Goal: Find specific page/section: Find specific page/section

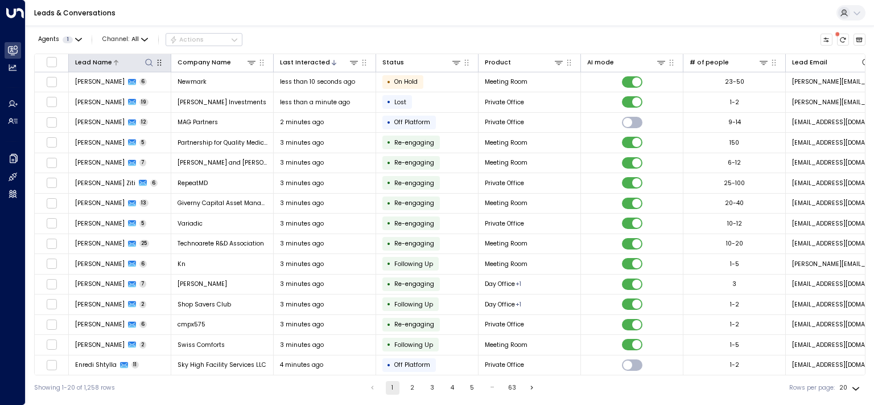
click at [147, 61] on icon at bounding box center [149, 62] width 9 height 9
type input "****"
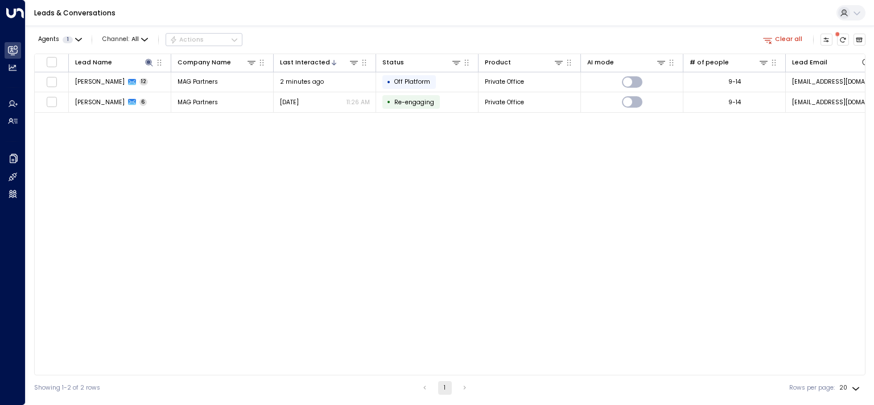
click at [533, 193] on div "Lead Name Company Name Last Interacted Status Product AI mode # of people Lead …" at bounding box center [450, 215] width 832 height 322
click at [150, 63] on icon at bounding box center [149, 62] width 9 height 9
click at [203, 92] on icon "button" at bounding box center [200, 94] width 7 height 7
click at [216, 204] on div "Lead Name Company Name Last Interacted Status Product AI mode # of people Lead …" at bounding box center [450, 215] width 832 height 322
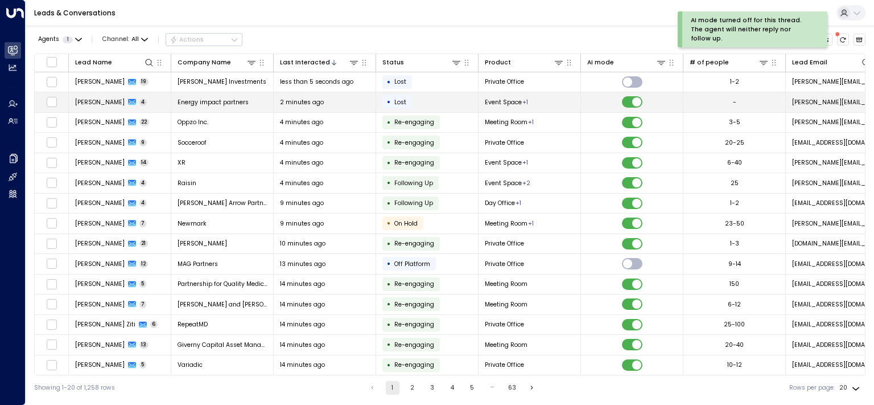
click at [105, 101] on span "[PERSON_NAME]" at bounding box center [100, 102] width 50 height 9
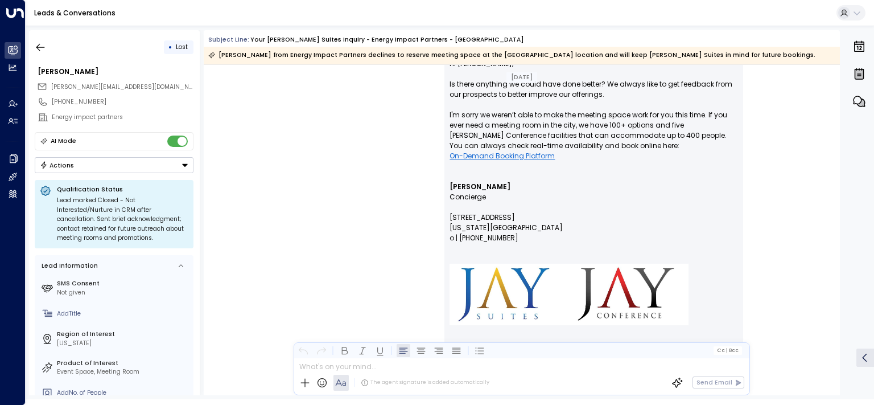
scroll to position [1406, 0]
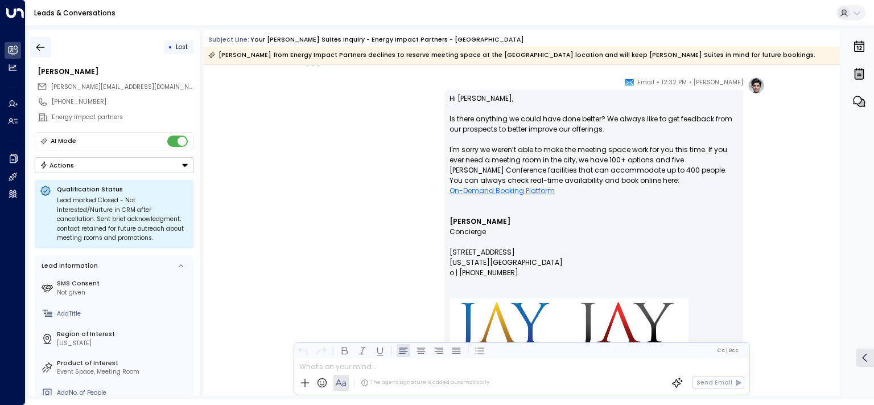
click at [40, 44] on icon "button" at bounding box center [40, 47] width 11 height 11
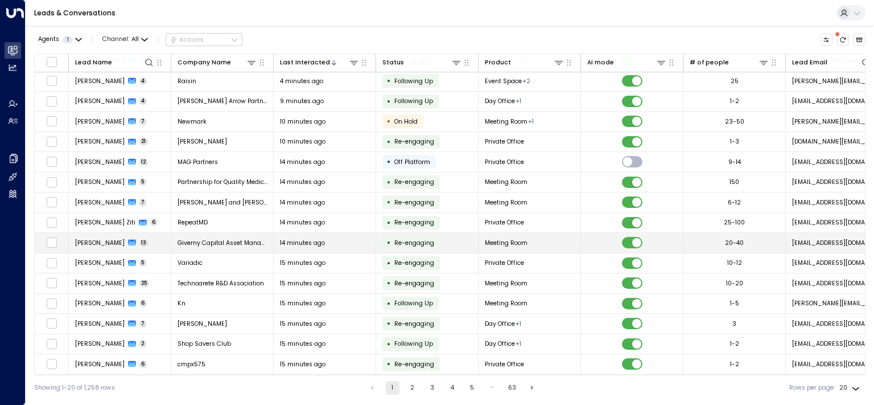
scroll to position [108, 0]
